Goal: Information Seeking & Learning: Learn about a topic

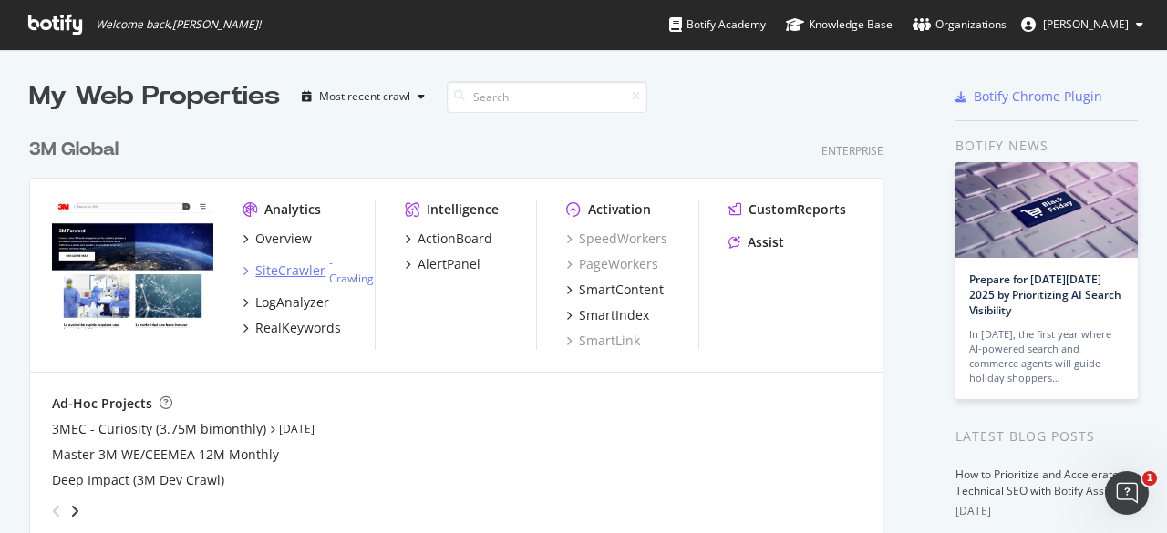
click at [273, 265] on div "SiteCrawler" at bounding box center [290, 271] width 70 height 18
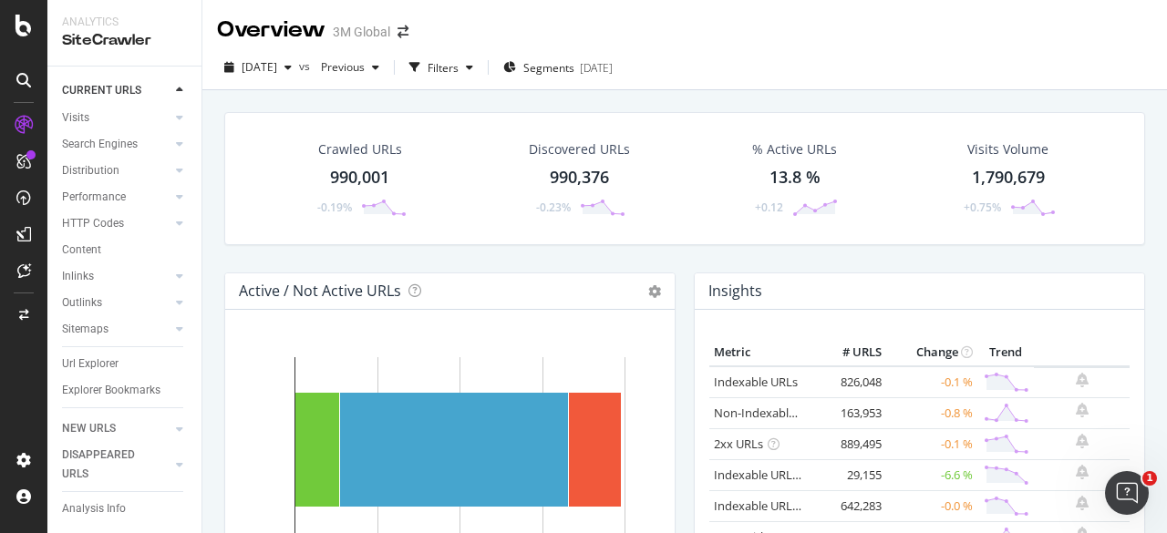
scroll to position [97, 0]
click at [79, 355] on div "Url Explorer" at bounding box center [90, 364] width 57 height 19
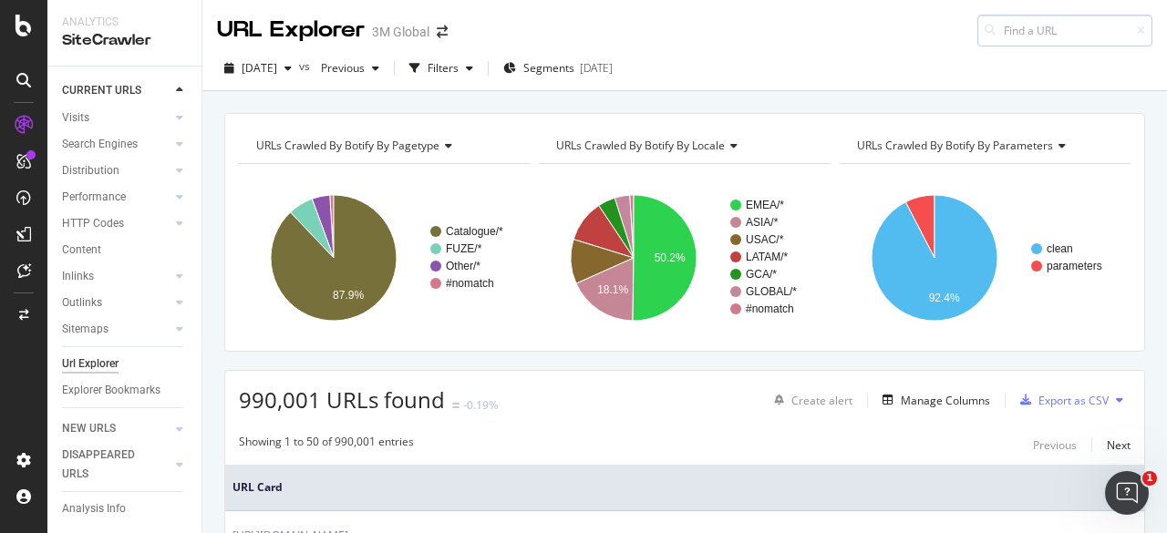
click at [1022, 34] on input at bounding box center [1064, 31] width 175 height 32
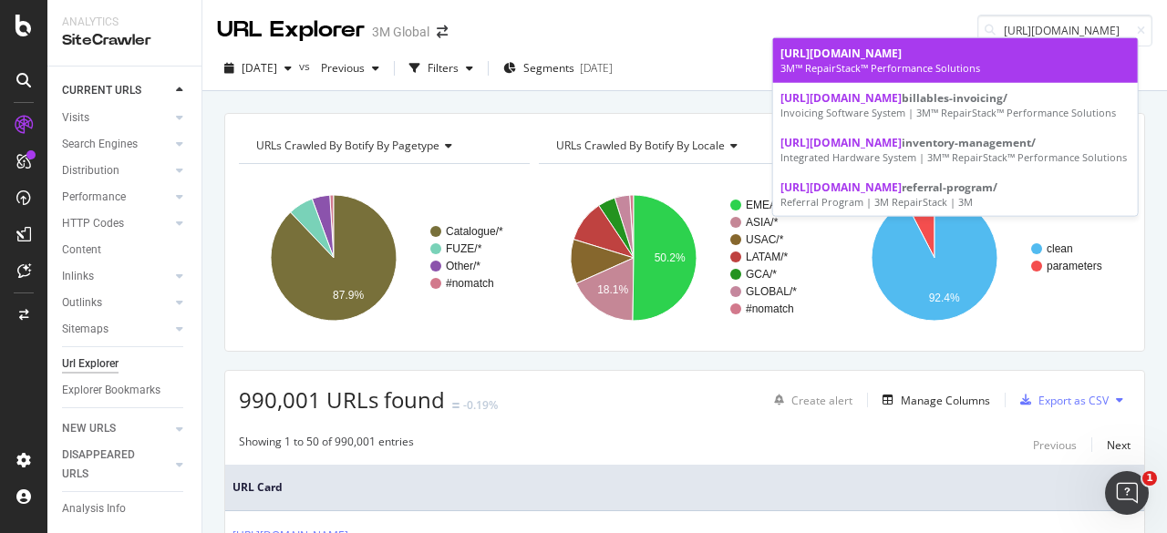
type input "[URL][DOMAIN_NAME]"
click at [901, 49] on span "[URL][DOMAIN_NAME]" at bounding box center [840, 53] width 121 height 15
